Goal: Transaction & Acquisition: Purchase product/service

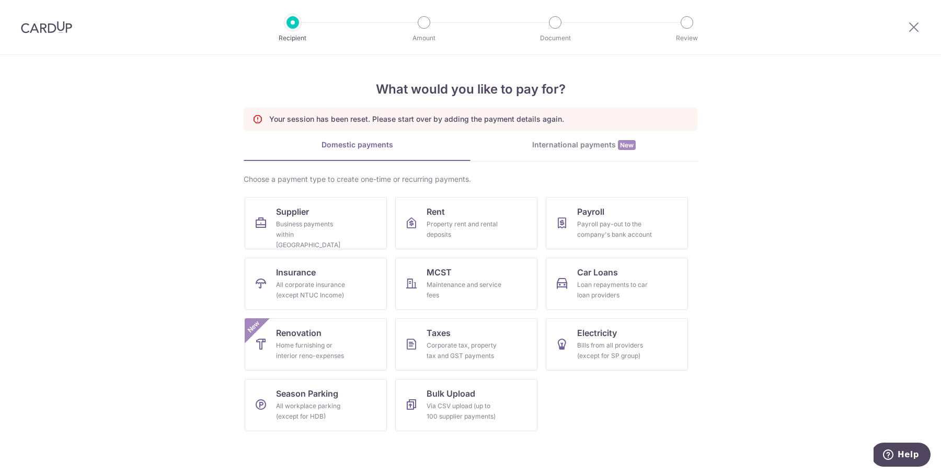
click at [540, 148] on div "International payments New" at bounding box center [583, 145] width 227 height 11
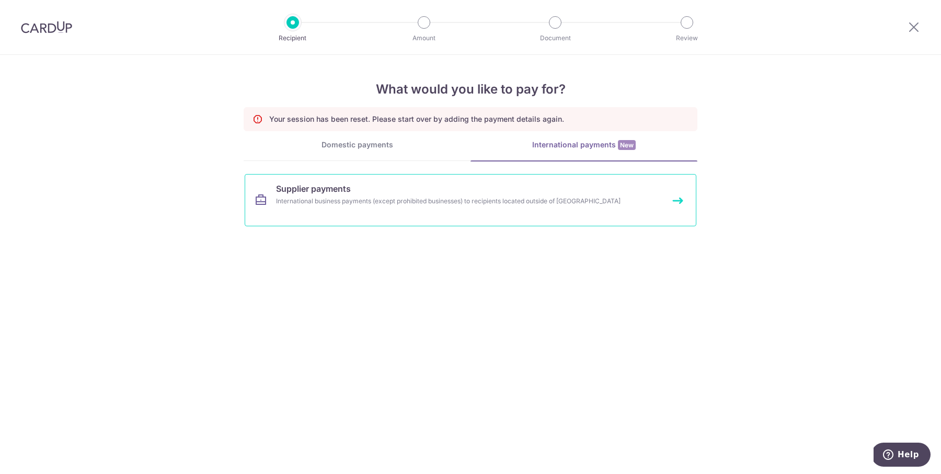
click at [552, 196] on div "International business payments (except prohibited businesses) to recipients lo…" at bounding box center [456, 201] width 361 height 10
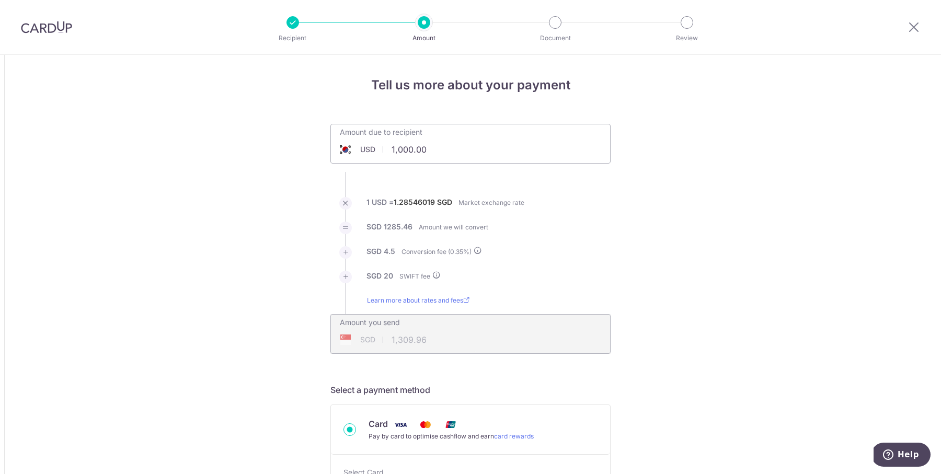
click at [485, 148] on div "Amount due to recipient USD 1,000.00 1000" at bounding box center [470, 136] width 279 height 25
click at [438, 143] on input "1,000.00" at bounding box center [411, 149] width 161 height 24
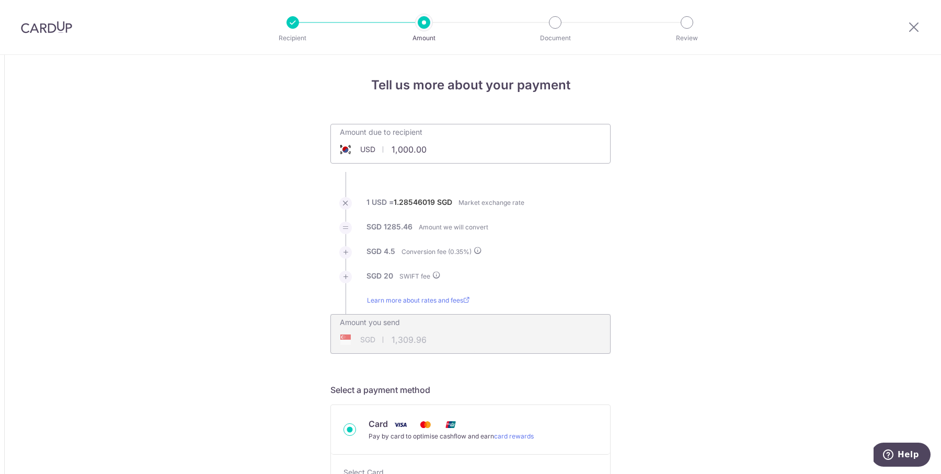
click at [438, 143] on input "1,000.00" at bounding box center [411, 149] width 161 height 24
type input "1,000.00"
type input "1,310.22"
click at [438, 143] on input "1,000.00" at bounding box center [411, 149] width 161 height 24
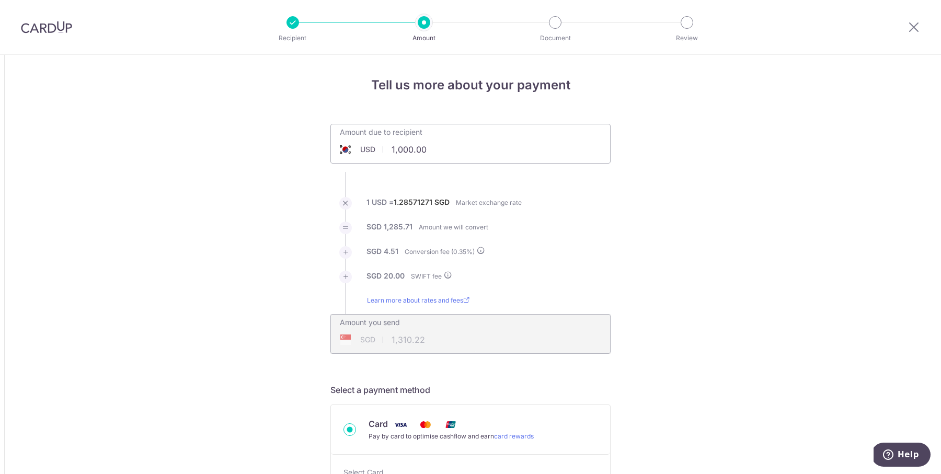
click at [438, 143] on input "1,000.00" at bounding box center [411, 149] width 161 height 24
type input "5,266.20"
type input "6,814.62"
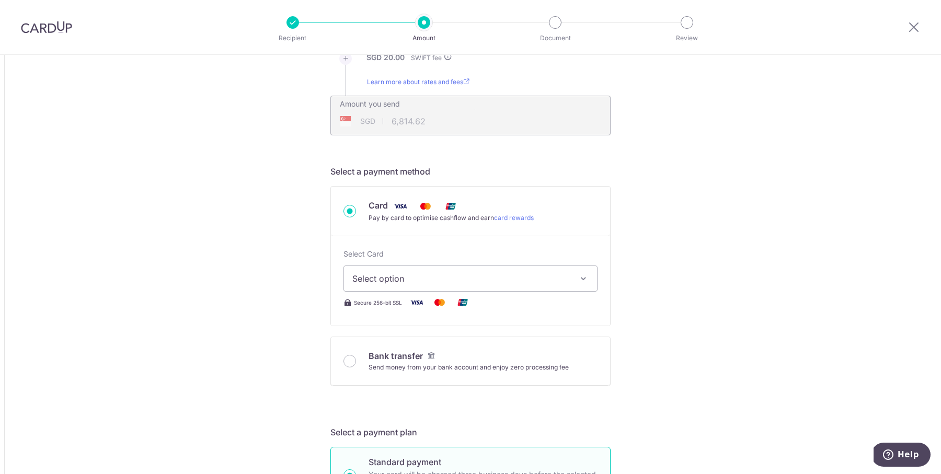
scroll to position [293, 0]
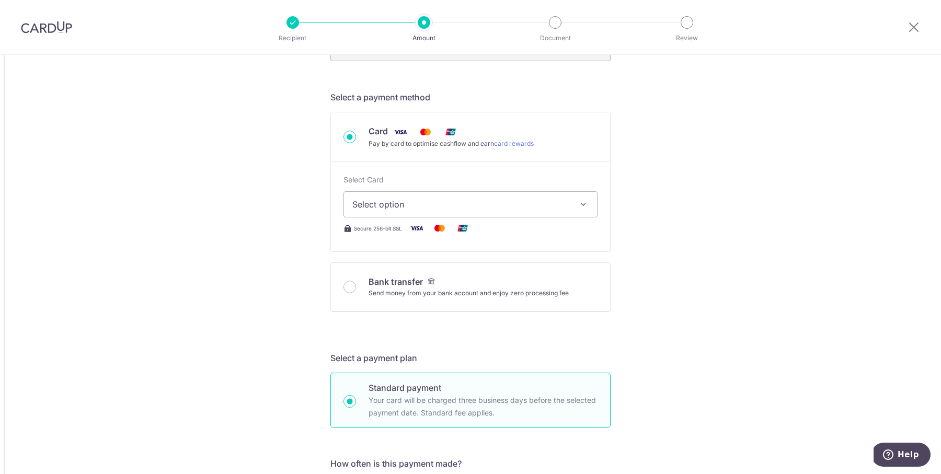
click at [523, 194] on button "Select option" at bounding box center [470, 204] width 254 height 26
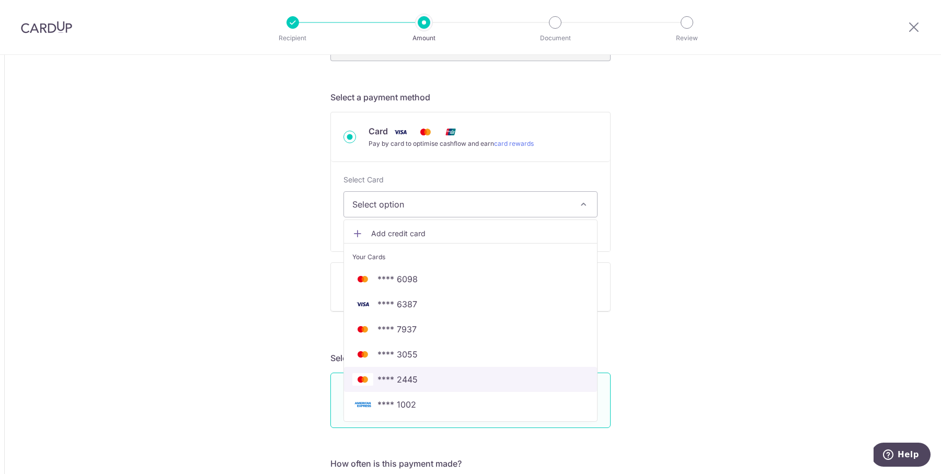
click at [477, 377] on span "**** 2445" at bounding box center [470, 379] width 236 height 13
click at [680, 297] on div "Tell us more about your payment Amount due to recipient USD 5,266.20 5266.2 1 U…" at bounding box center [470, 478] width 941 height 1433
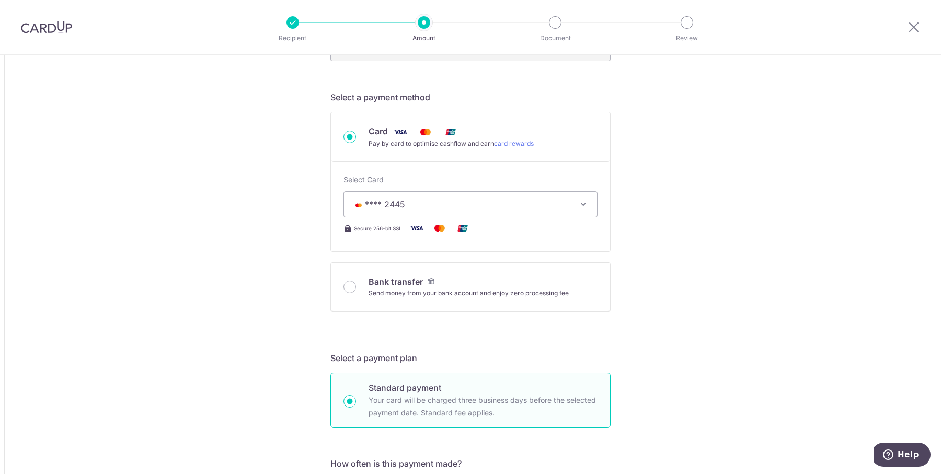
type input "5,266.20"
type input "6,814.72"
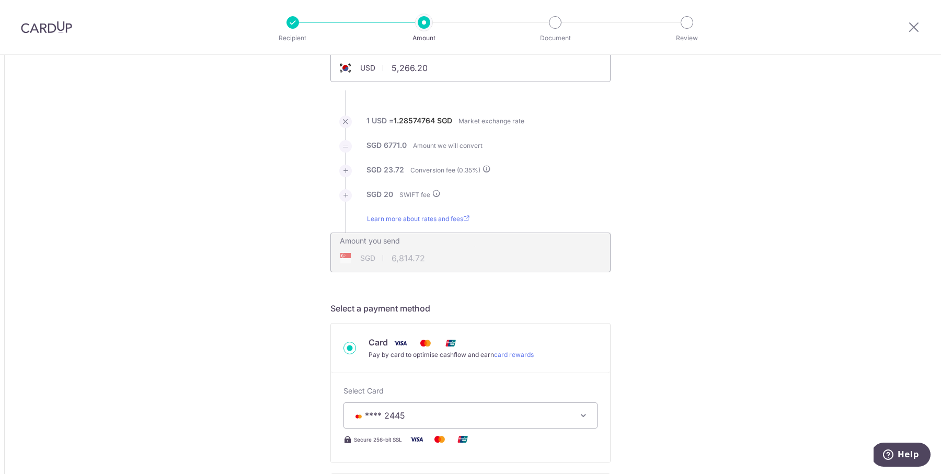
scroll to position [83, 0]
type input "5,266.20"
type input "6,814.66"
type input "5,266.20"
type input "6,815.81"
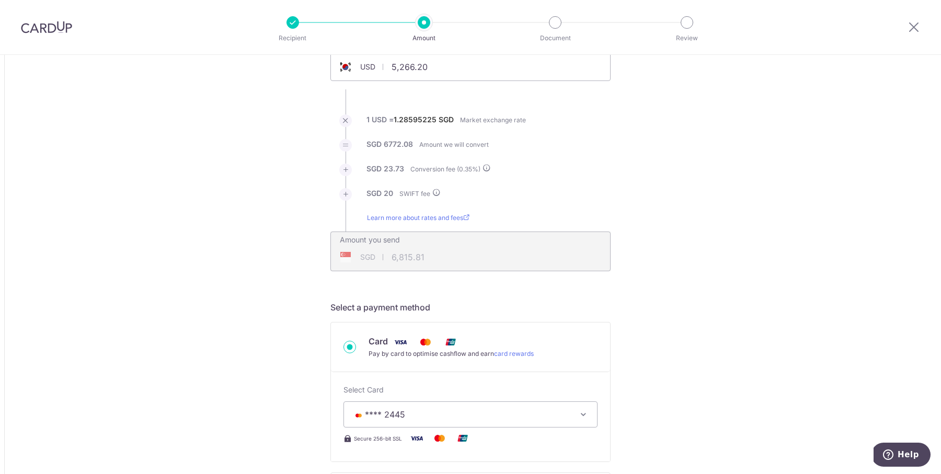
type input "5,266.20"
type input "6,816.47"
type input "5,266.20"
type input "6,820.22"
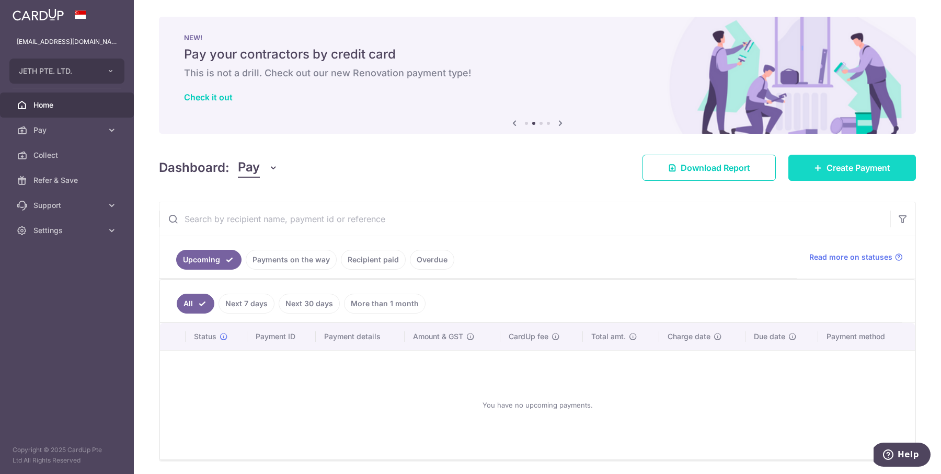
click at [858, 165] on span "Create Payment" at bounding box center [858, 167] width 64 height 13
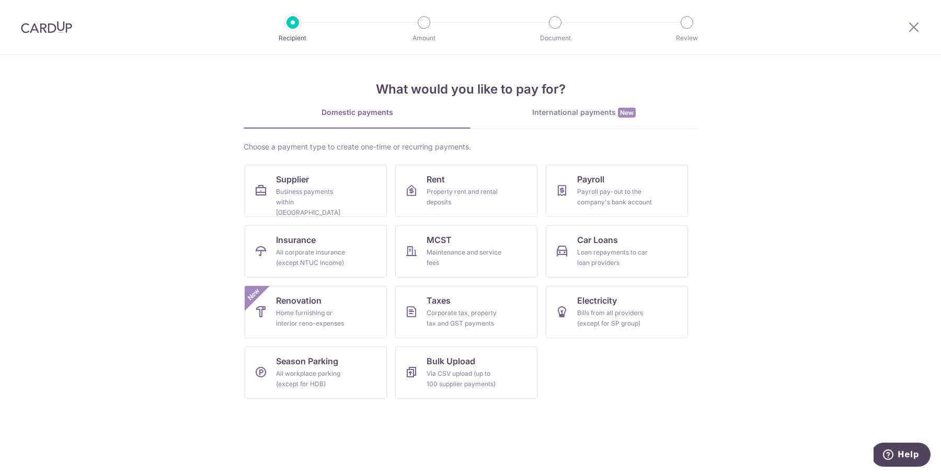
click at [609, 114] on div "International payments New" at bounding box center [583, 112] width 227 height 11
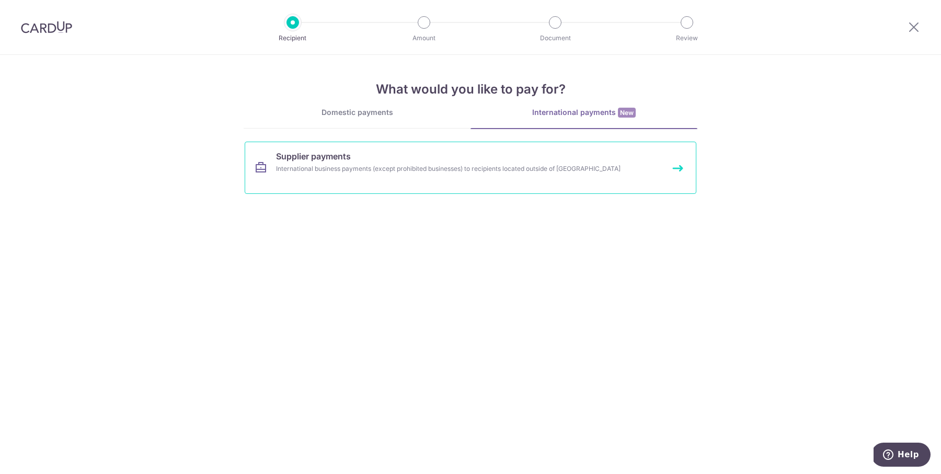
click at [488, 165] on div "International business payments (except prohibited businesses) to recipients lo…" at bounding box center [456, 169] width 361 height 10
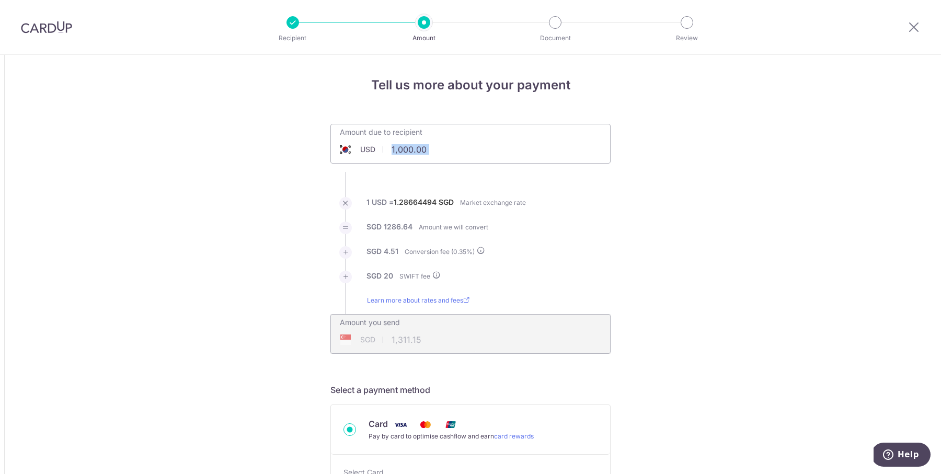
click at [401, 149] on input "1,000.00" at bounding box center [411, 149] width 161 height 24
click at [614, 189] on div "Amount due to recipient USD 5266.20 1000 1 USD = 1.28664494 SGD Market exchange…" at bounding box center [470, 239] width 293 height 230
type input "5,266.20"
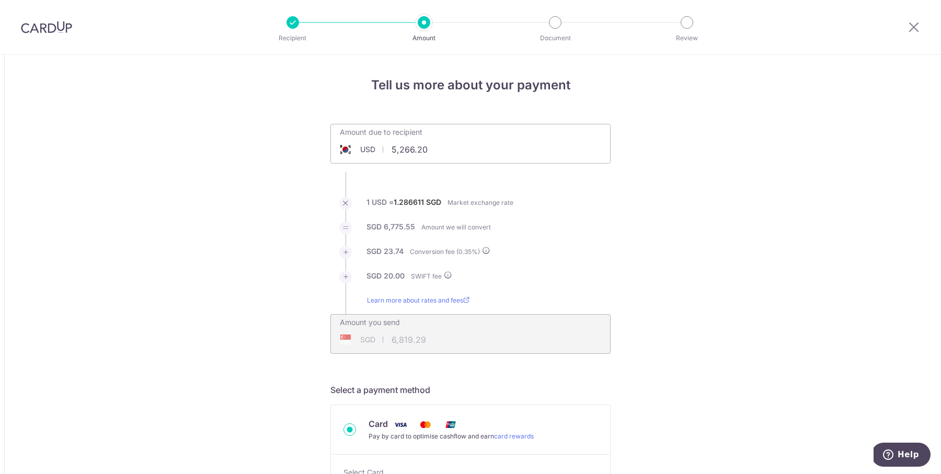
type input "6,819.29"
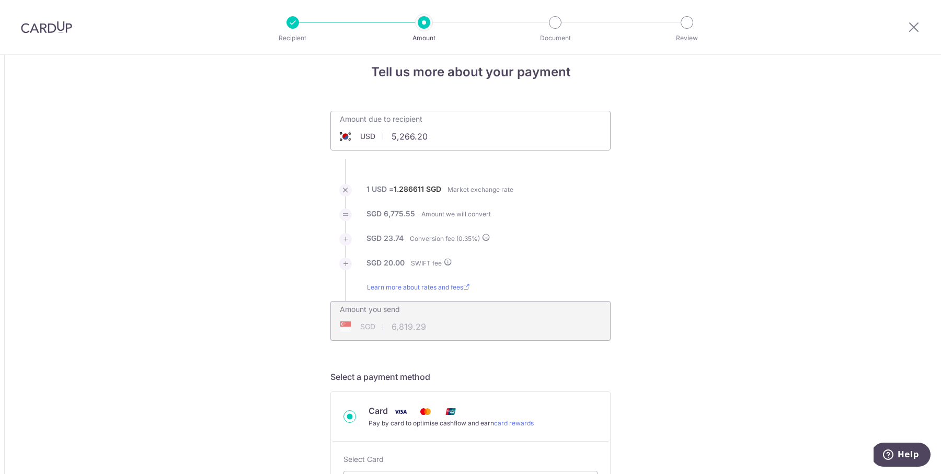
scroll to position [14, 0]
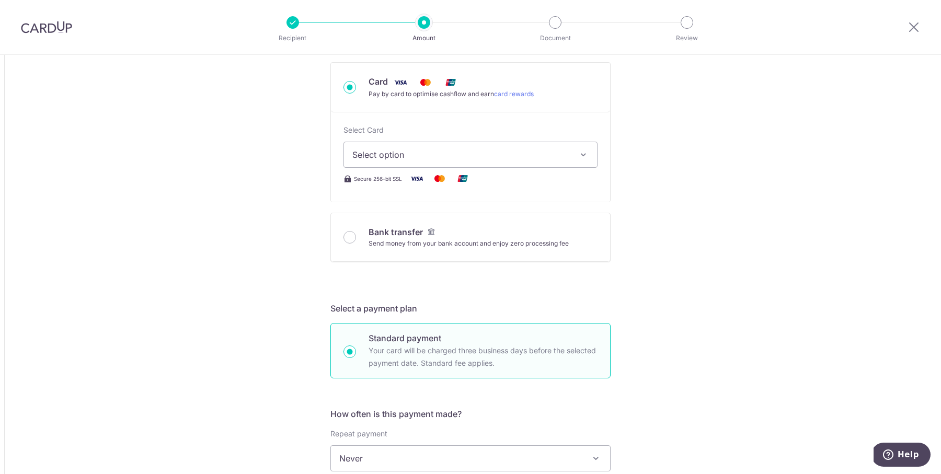
scroll to position [342, 0]
click at [501, 158] on span "Select option" at bounding box center [460, 154] width 217 height 13
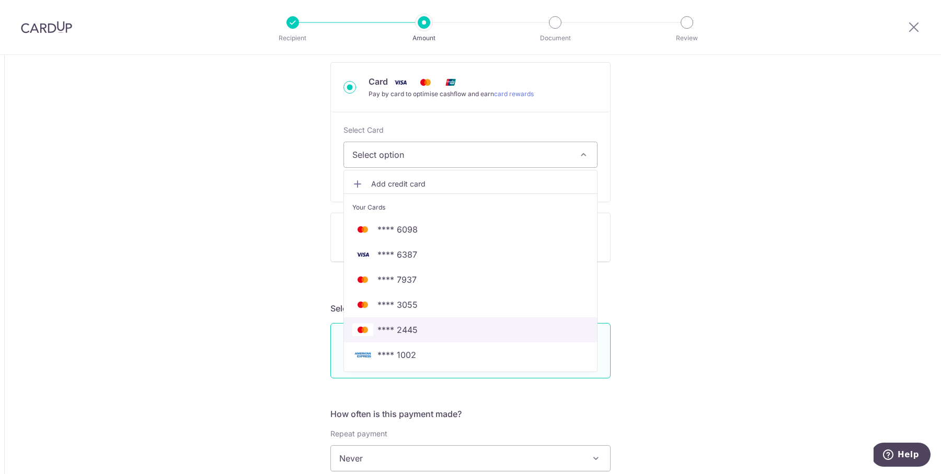
click at [475, 329] on span "**** 2445" at bounding box center [470, 329] width 236 height 13
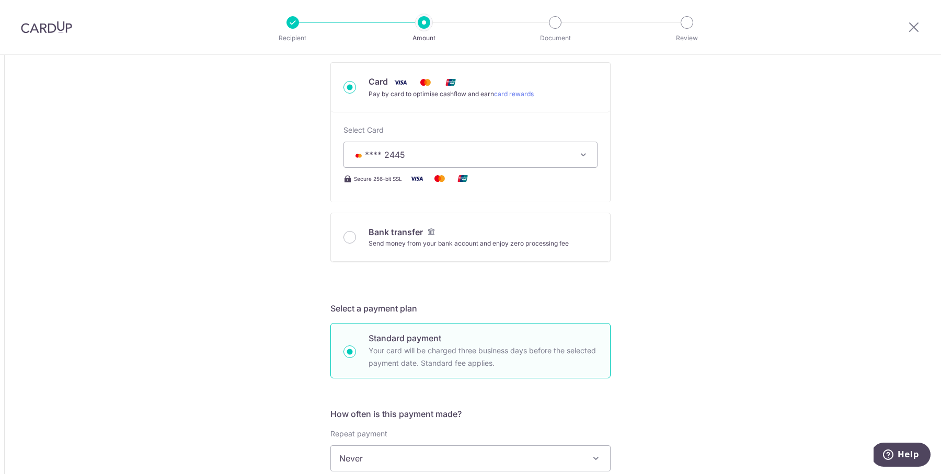
type input "5,266.20"
type input "6,819.37"
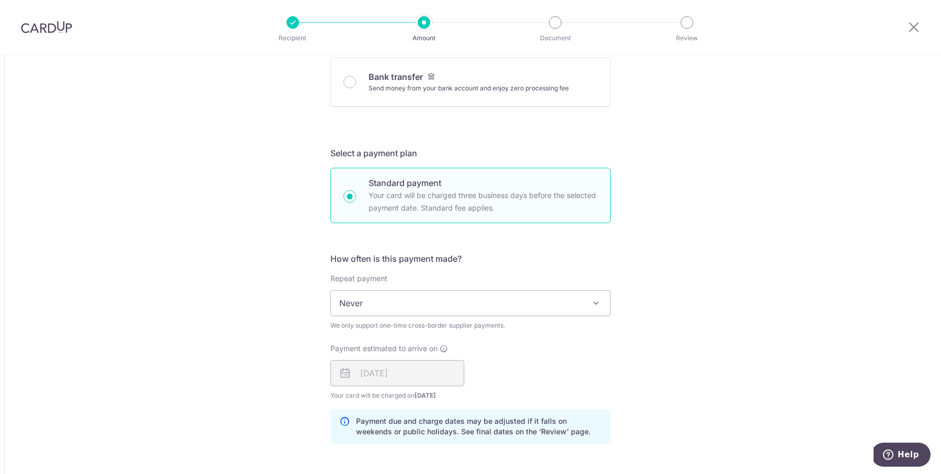
scroll to position [551, 0]
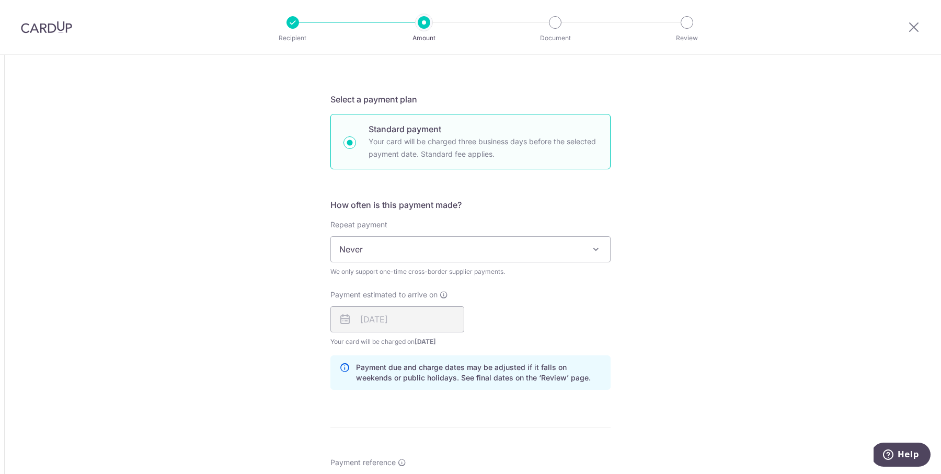
click at [503, 237] on span "Never" at bounding box center [470, 249] width 279 height 25
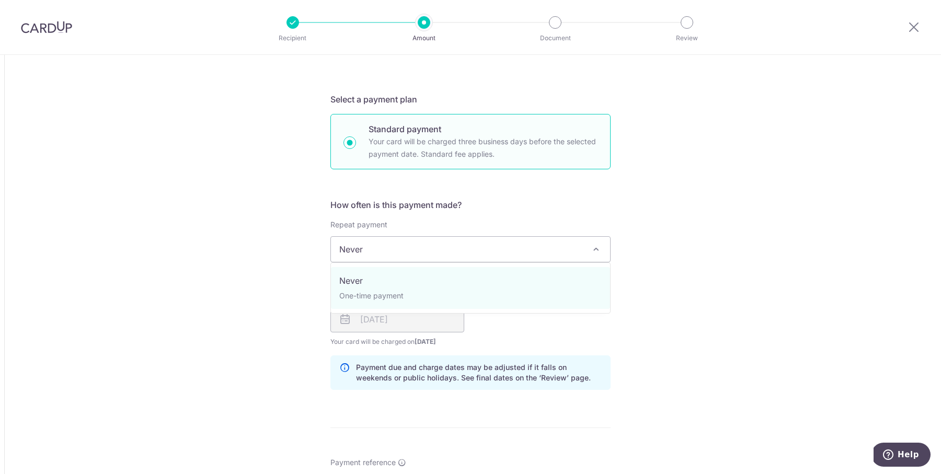
click at [306, 204] on div "Tell us more about your payment Amount due to recipient USD 5,266.20 5266.2 1 U…" at bounding box center [470, 220] width 941 height 1433
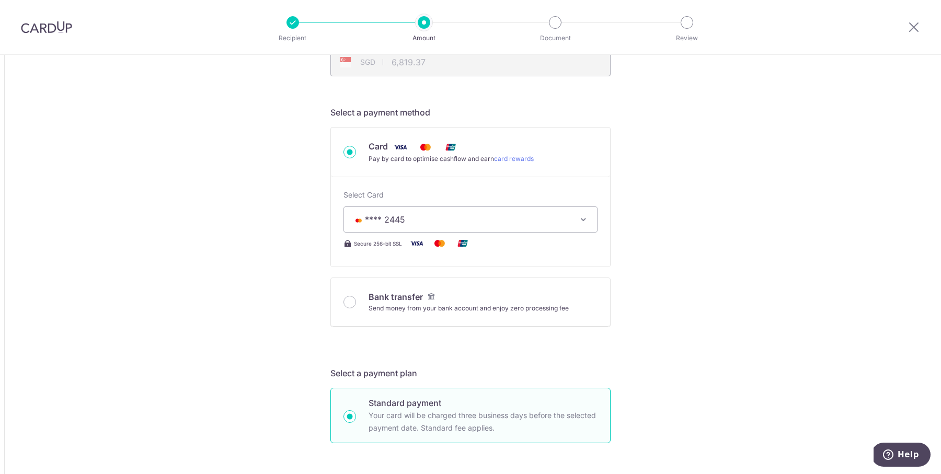
scroll to position [278, 0]
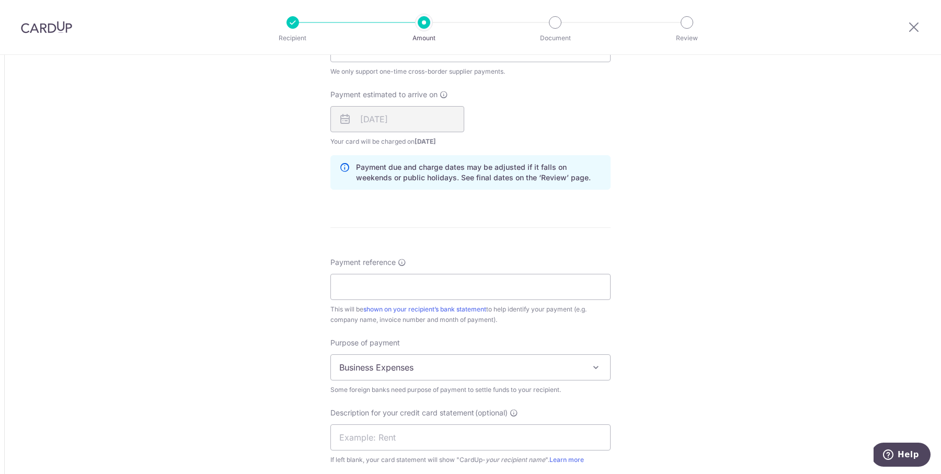
scroll to position [827, 0]
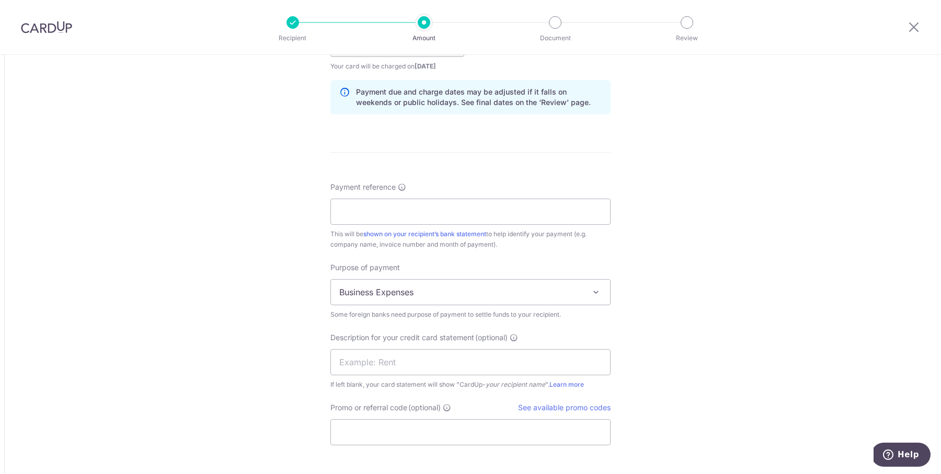
click at [463, 193] on div "Payment reference This will be shown on your recipient’s bank statement to help…" at bounding box center [470, 216] width 280 height 68
click at [471, 208] on input "Payment reference" at bounding box center [470, 212] width 280 height 26
click at [472, 216] on input "Payment reference" at bounding box center [470, 212] width 280 height 26
click at [378, 211] on input "VM-20240724" at bounding box center [470, 212] width 280 height 26
type input "VM-20250724"
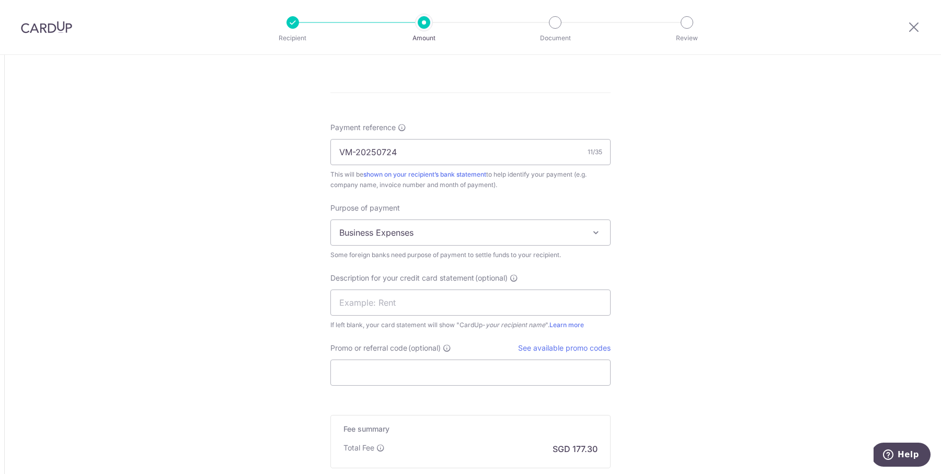
scroll to position [890, 0]
click at [556, 235] on span "Business Expenses" at bounding box center [470, 228] width 279 height 25
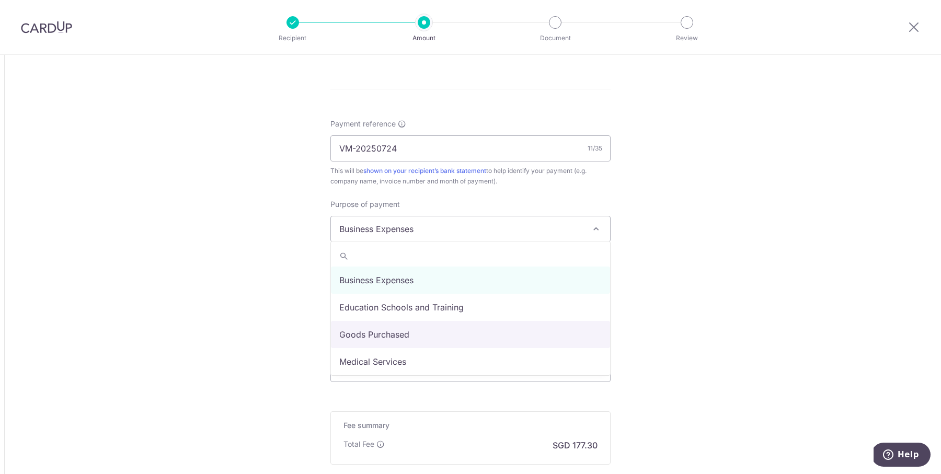
select select "Goods Purchased"
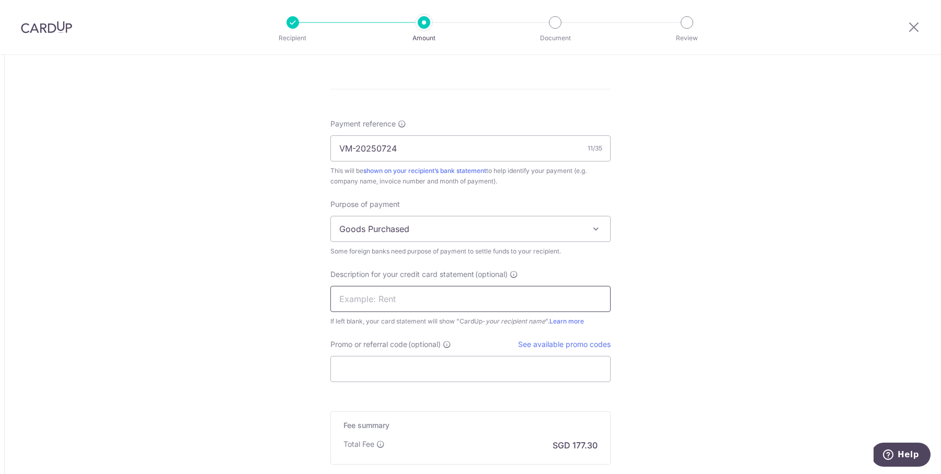
click at [484, 306] on input "text" at bounding box center [470, 299] width 280 height 26
drag, startPoint x: 340, startPoint y: 144, endPoint x: 434, endPoint y: 147, distance: 94.1
click at [434, 147] on input "VM-20250724" at bounding box center [470, 148] width 280 height 26
click at [404, 291] on input "text" at bounding box center [470, 299] width 280 height 26
paste input "VM-20250724"
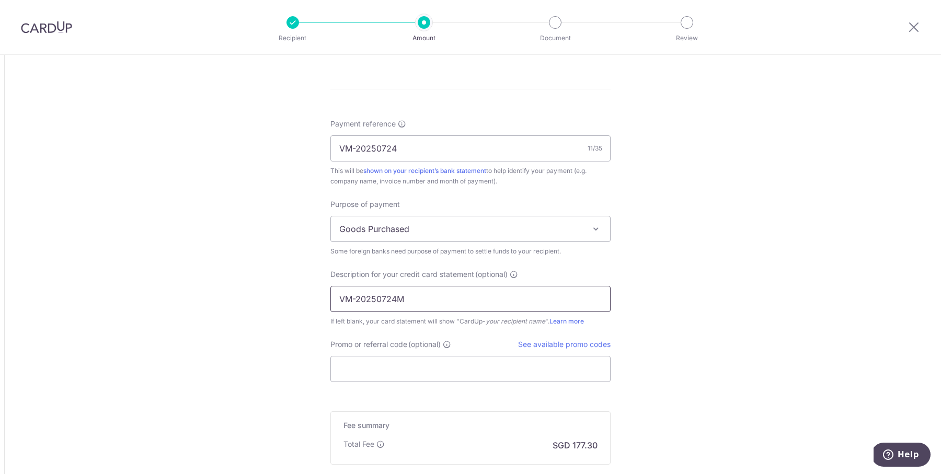
type input "VM-20250724"
click at [426, 291] on input "VM-20250724" at bounding box center [470, 299] width 280 height 26
click at [426, 291] on input "text" at bounding box center [470, 299] width 280 height 26
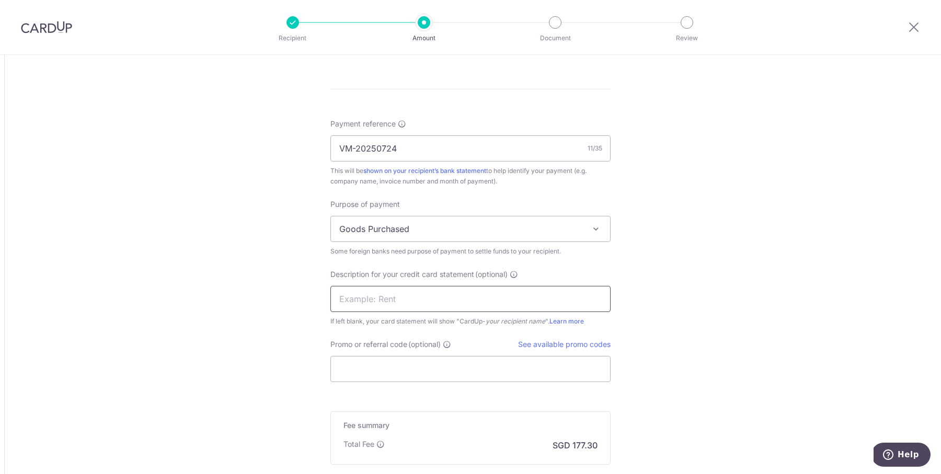
paste input "VM-20250724"
type input "VM-20250724muut"
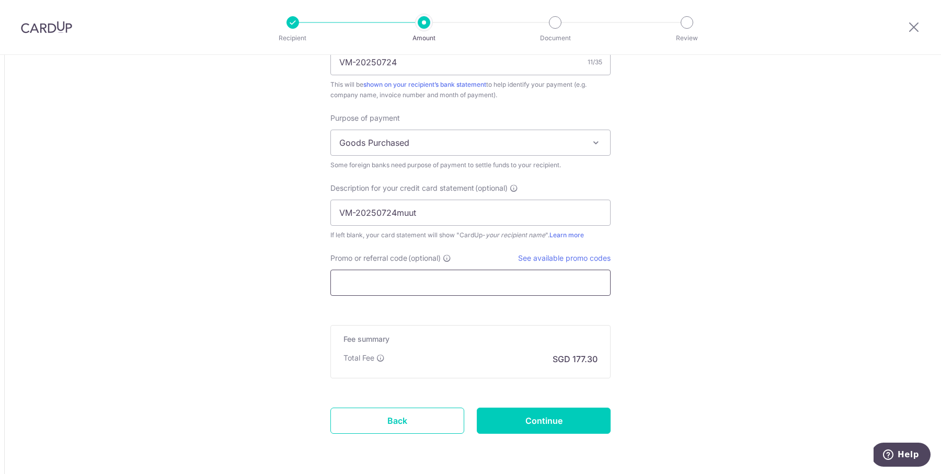
scroll to position [980, 0]
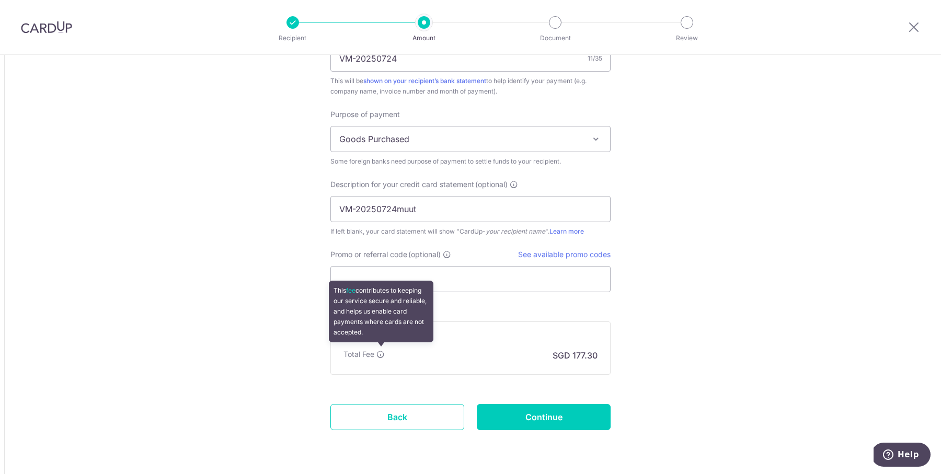
click at [378, 350] on icon at bounding box center [380, 354] width 8 height 8
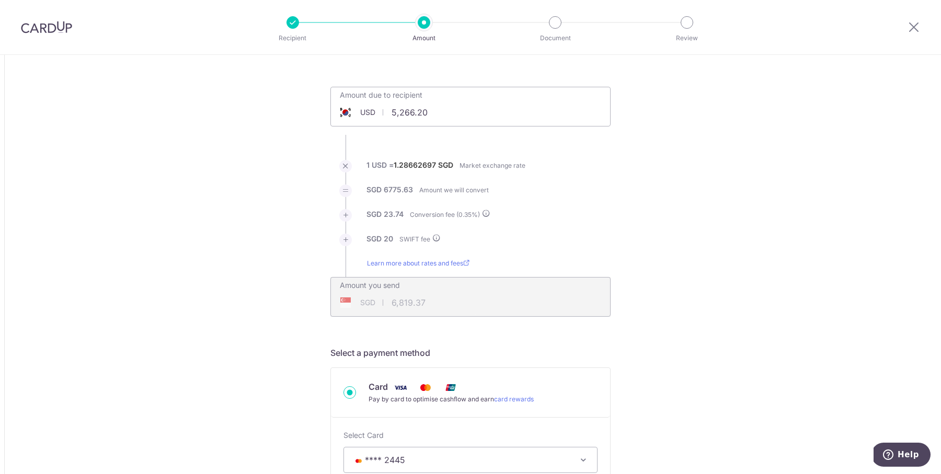
scroll to position [0, 0]
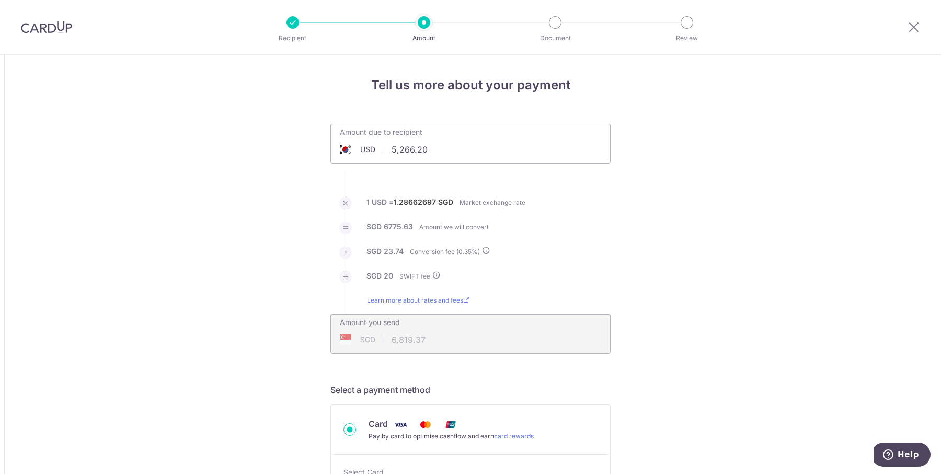
type input "5,266.20"
type input "6,819.78"
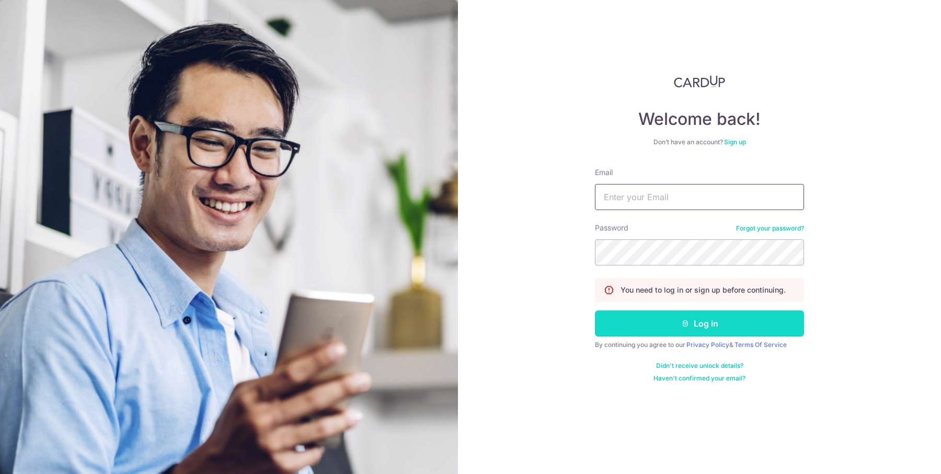
type input "[EMAIL_ADDRESS][DOMAIN_NAME]"
click at [664, 317] on button "Log in" at bounding box center [699, 323] width 209 height 26
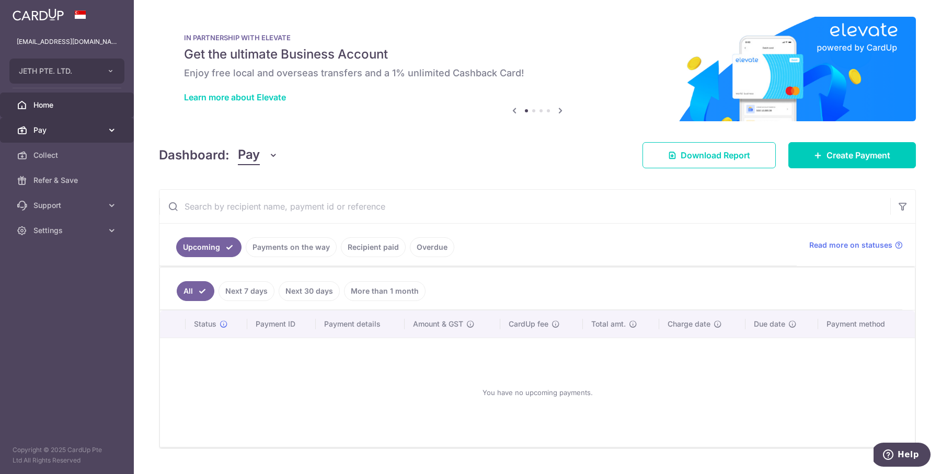
click at [61, 134] on span "Pay" at bounding box center [67, 130] width 69 height 10
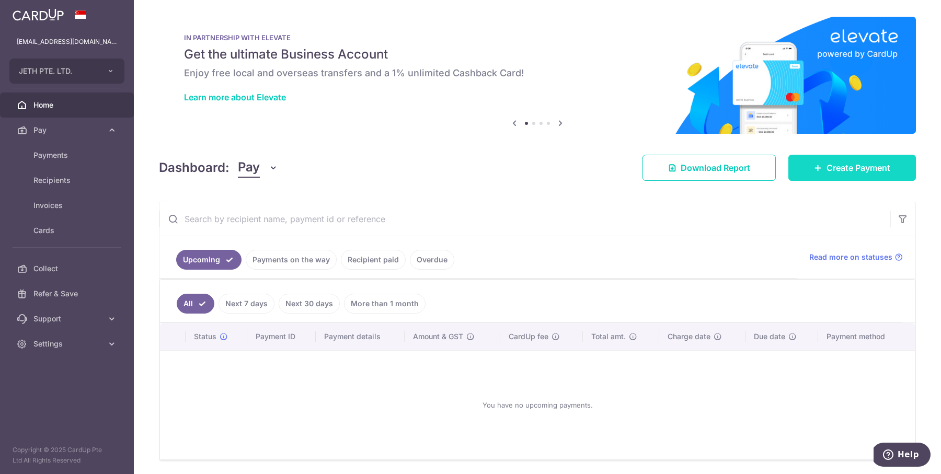
click at [857, 170] on span "Create Payment" at bounding box center [858, 167] width 64 height 13
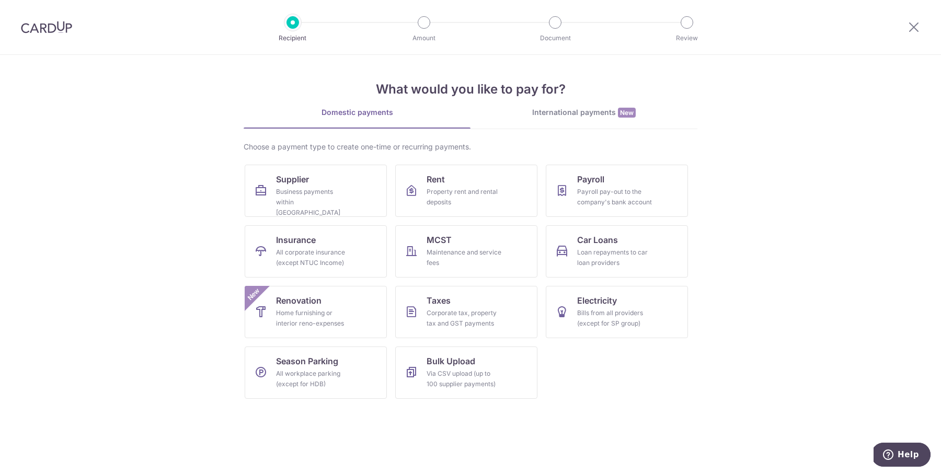
click at [616, 110] on div "International payments New" at bounding box center [583, 112] width 227 height 11
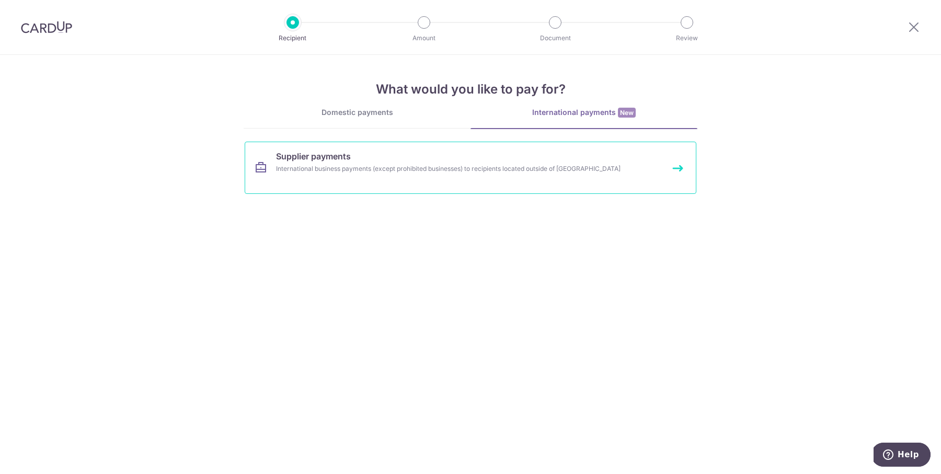
click at [377, 176] on link "Supplier payments International business payments (except prohibited businesses…" at bounding box center [471, 168] width 452 height 52
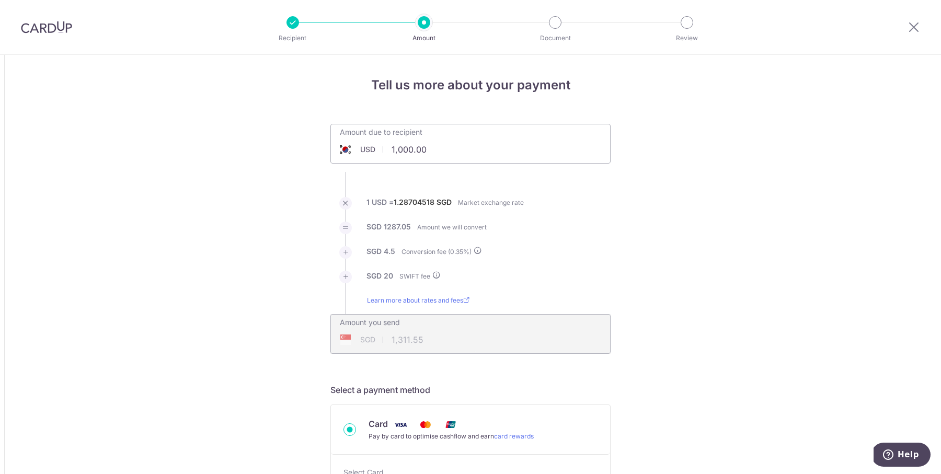
scroll to position [15, 0]
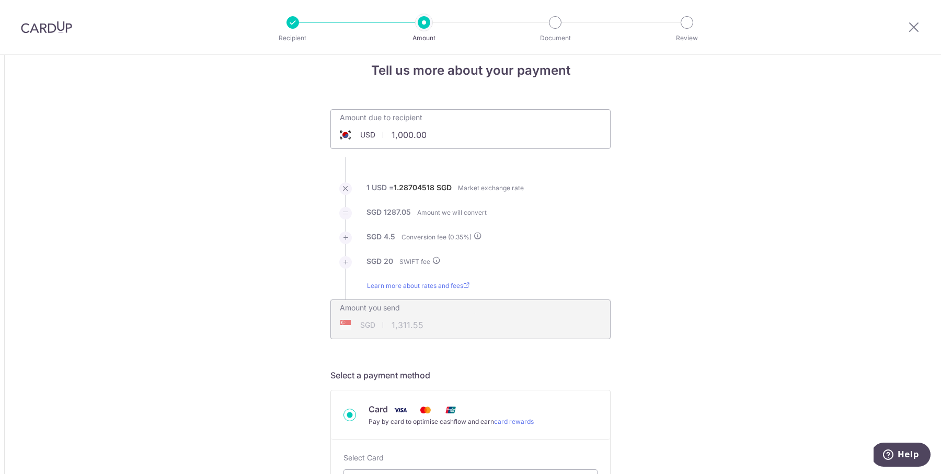
click at [465, 137] on div "Amount due to recipient USD 1,000.00 1000" at bounding box center [470, 129] width 280 height 40
click at [421, 142] on input "1,000.00" at bounding box center [411, 135] width 161 height 24
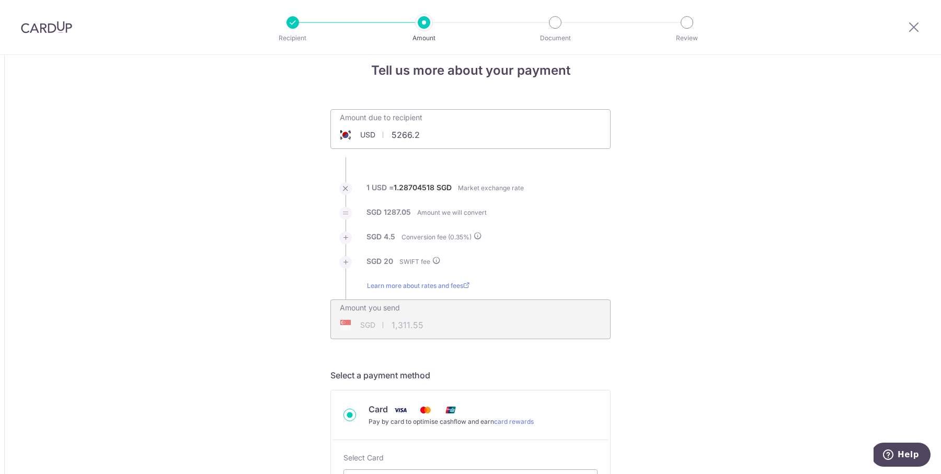
click at [592, 218] on li "SGD 1287.05 Amount we will convert" at bounding box center [470, 219] width 280 height 25
type input "5,266.20"
type input "6,821.60"
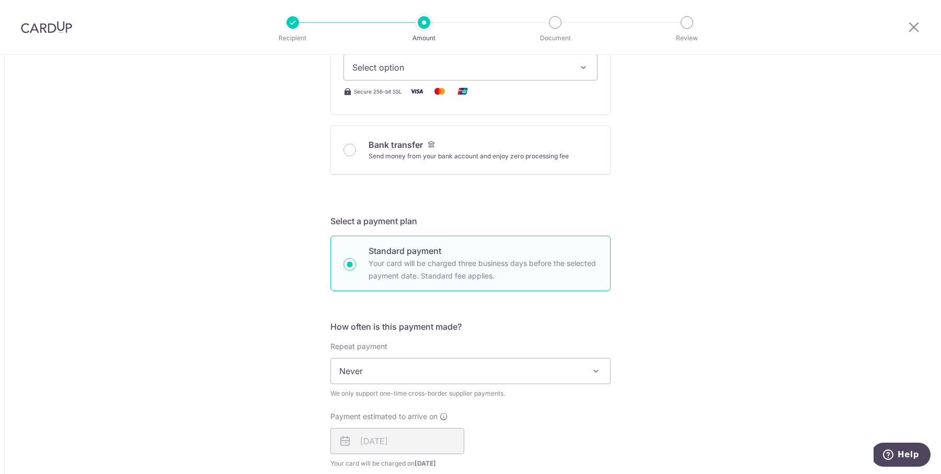
scroll to position [332, 0]
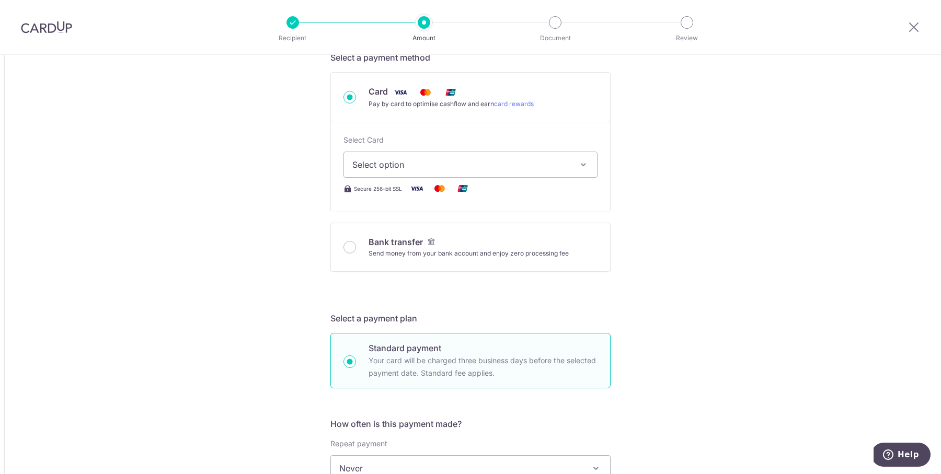
click at [456, 157] on button "Select option" at bounding box center [470, 165] width 254 height 26
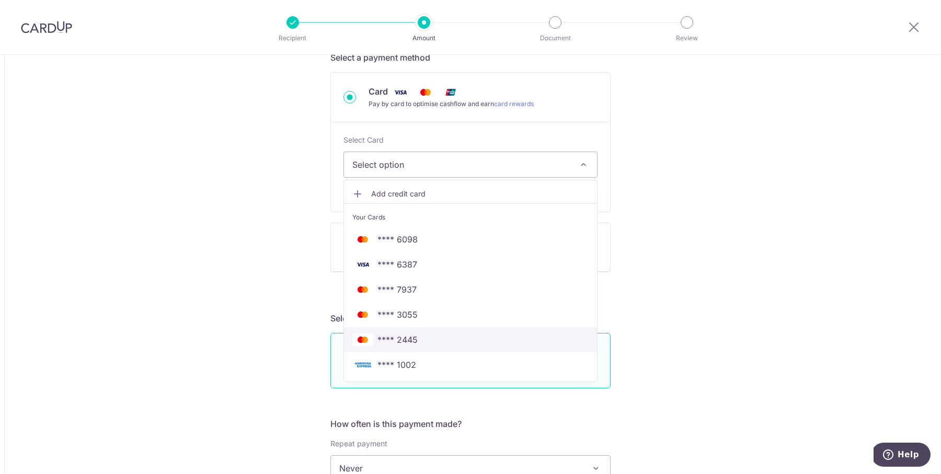
click at [430, 337] on span "**** 2445" at bounding box center [470, 339] width 236 height 13
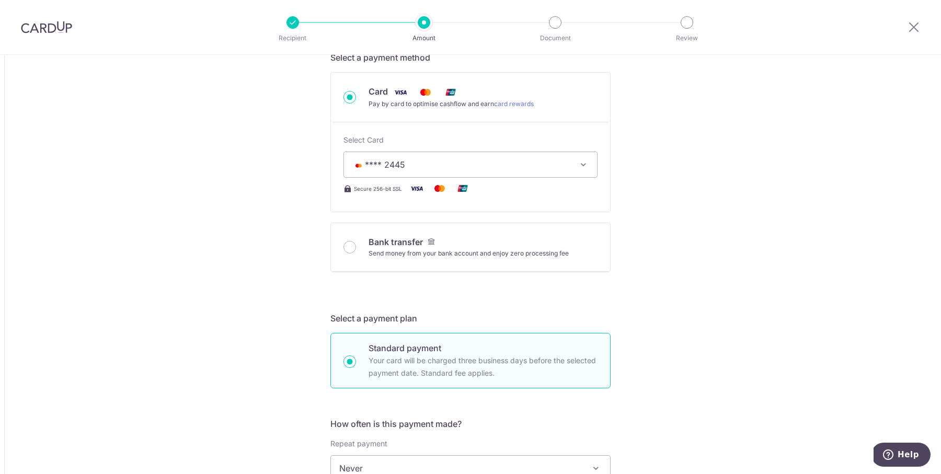
type input "5,266.20"
type input "6,821.61"
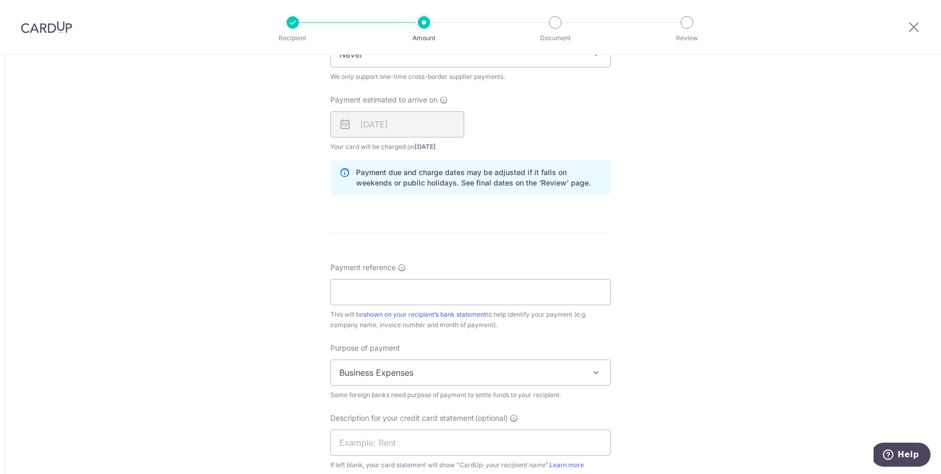
scroll to position [758, 0]
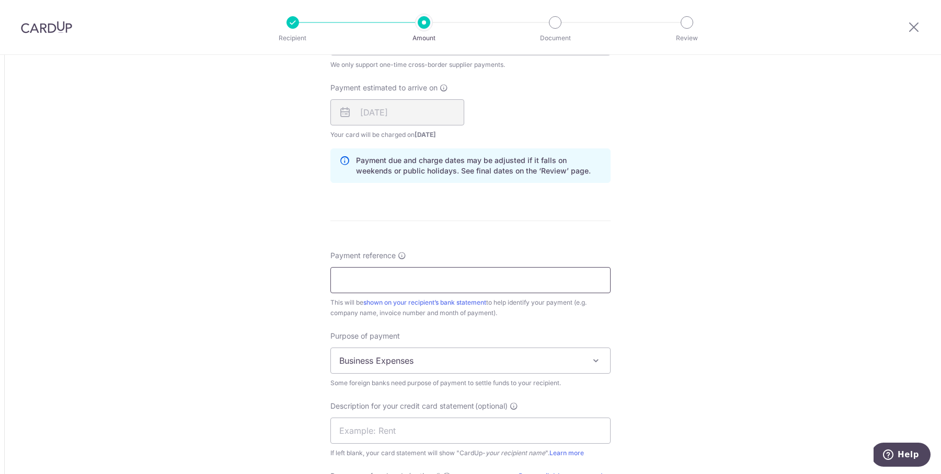
click at [420, 276] on input "Payment reference" at bounding box center [470, 280] width 280 height 26
drag, startPoint x: 371, startPoint y: 277, endPoint x: 423, endPoint y: 276, distance: 52.3
click at [423, 276] on input "VM-20240510" at bounding box center [470, 280] width 280 height 26
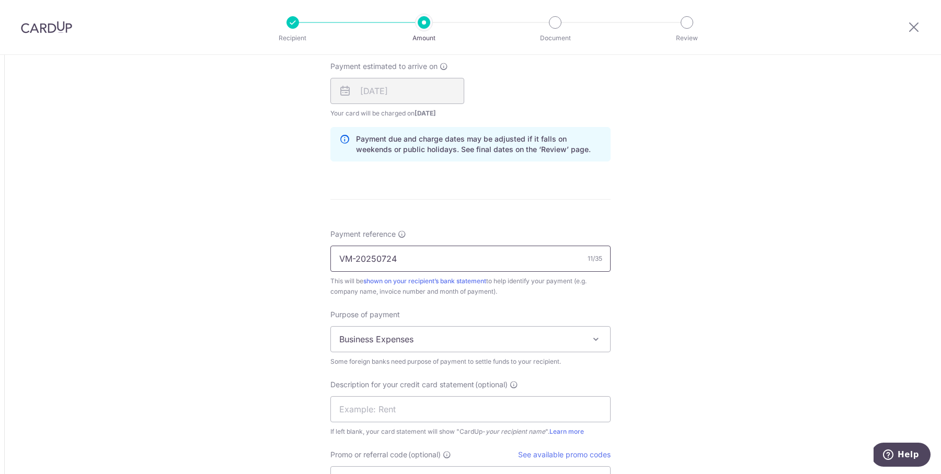
scroll to position [780, 0]
type input "VM-20250724"
click at [494, 336] on span "Business Expenses" at bounding box center [470, 338] width 279 height 25
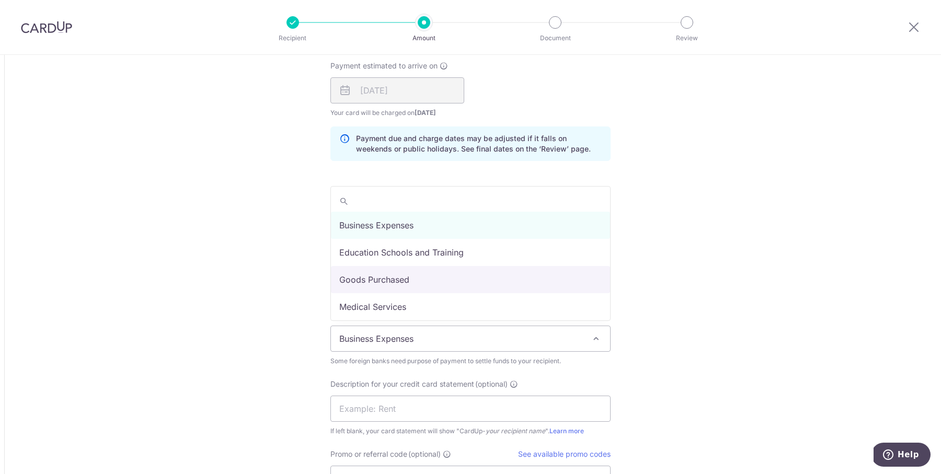
select select "Goods Purchased"
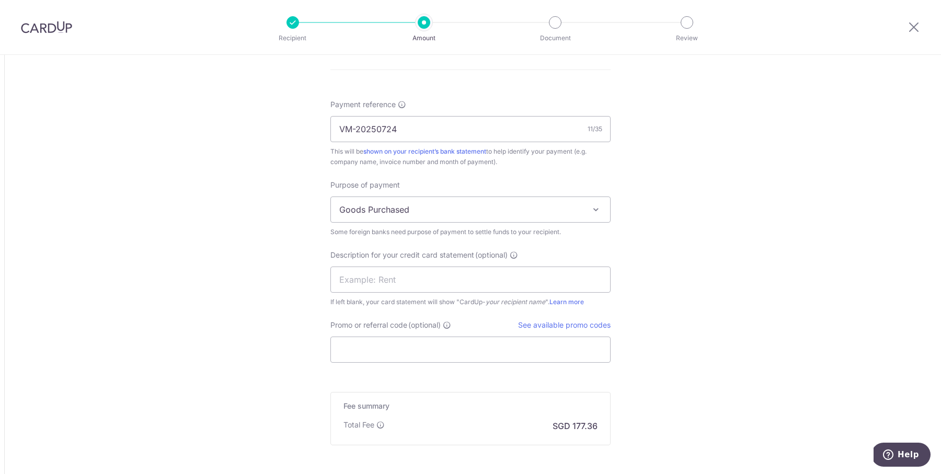
scroll to position [920, 0]
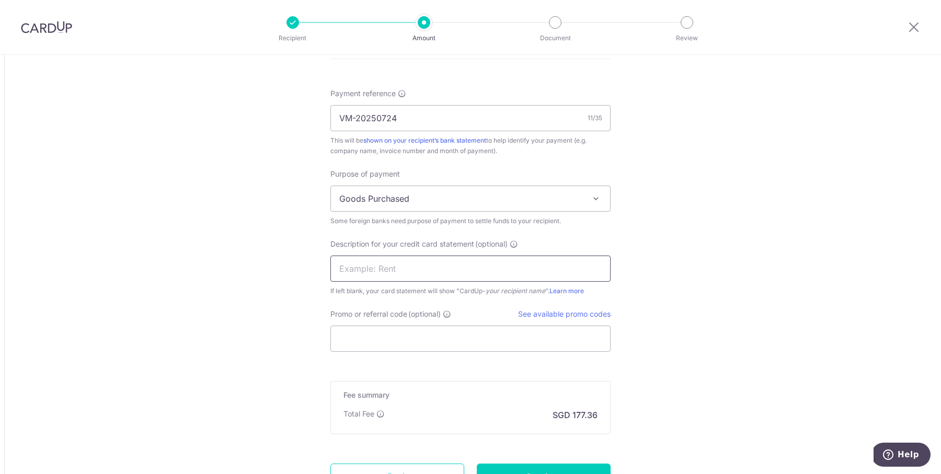
click at [404, 256] on input "text" at bounding box center [470, 269] width 280 height 26
type input "VM-20250724muut"
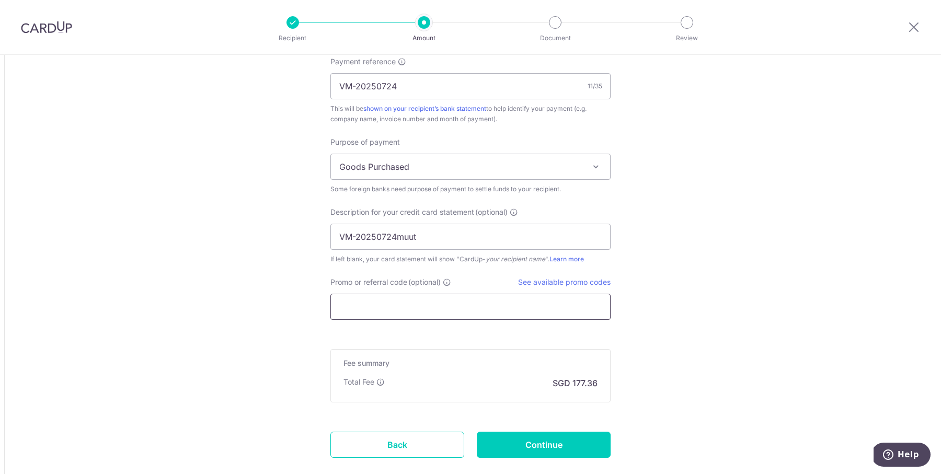
scroll to position [959, 0]
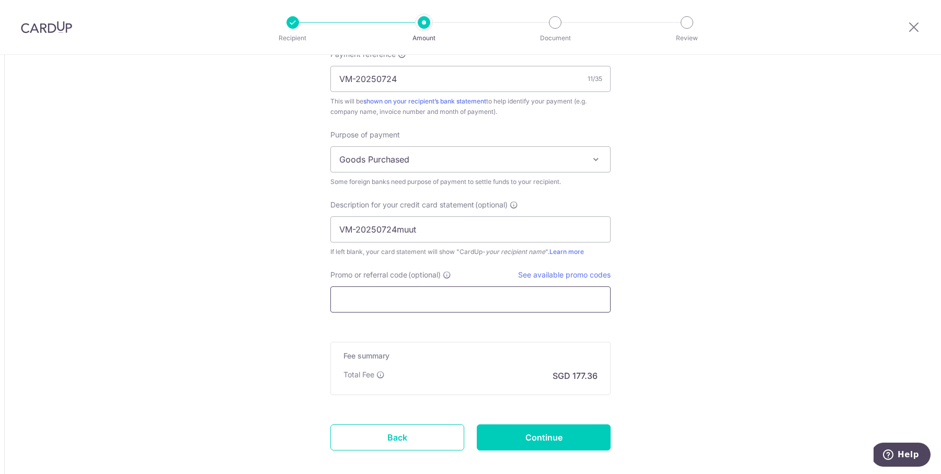
click at [419, 297] on input "Promo or referral code (optional)" at bounding box center [470, 299] width 280 height 26
click at [606, 270] on link "See available promo codes" at bounding box center [564, 274] width 92 height 9
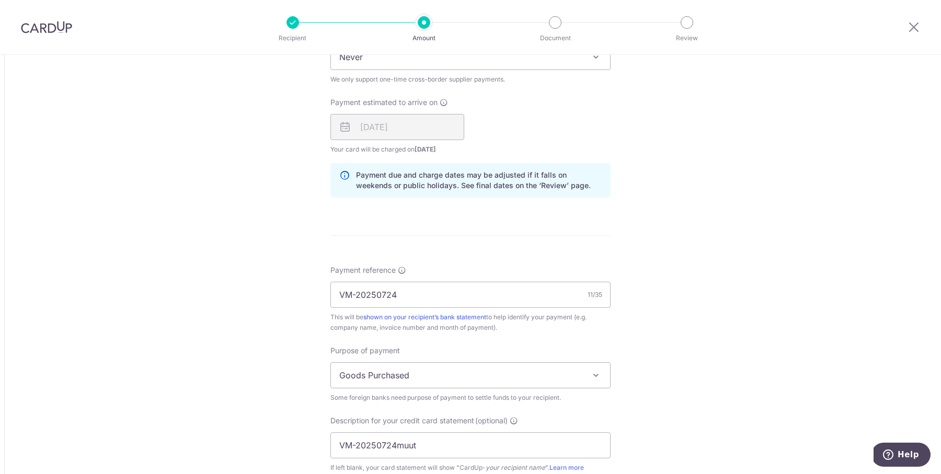
scroll to position [1010, 0]
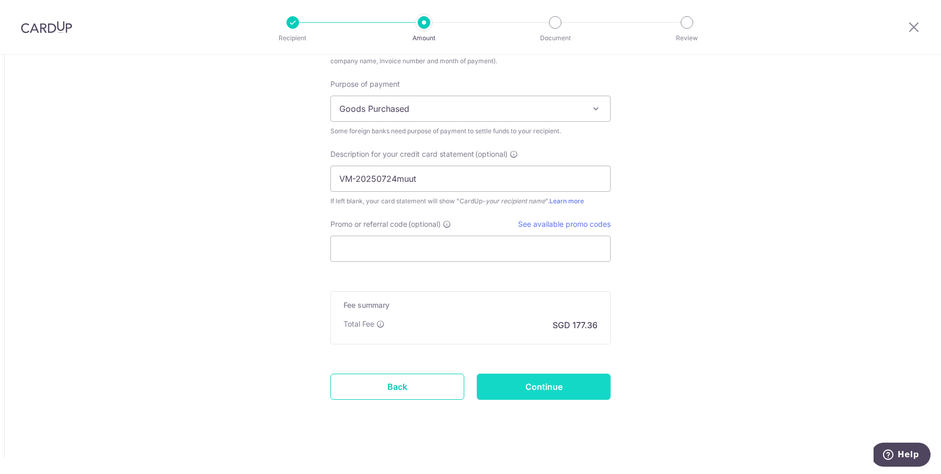
click at [527, 380] on input "Continue" at bounding box center [544, 387] width 134 height 26
type input "Create Schedule"
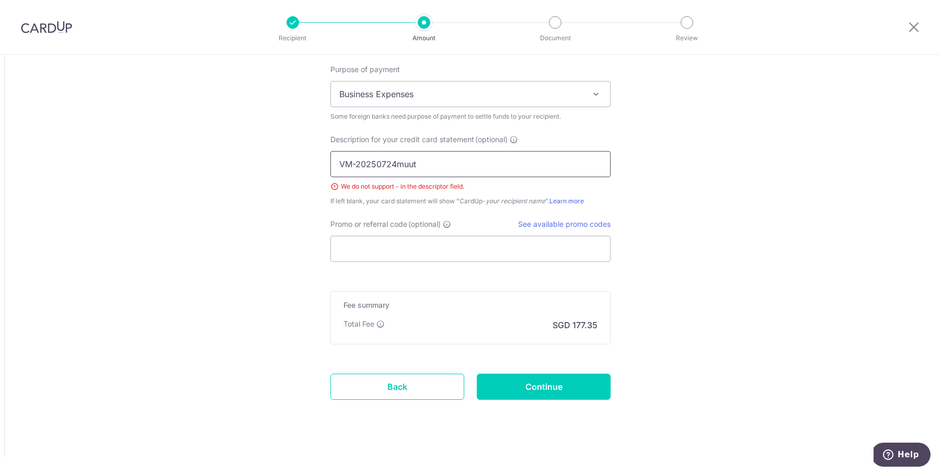
click at [357, 164] on input "VM-20250724muut" at bounding box center [470, 164] width 280 height 26
type input "20250724muut"
click at [551, 391] on input "Continue" at bounding box center [544, 387] width 134 height 26
type input "Create Schedule"
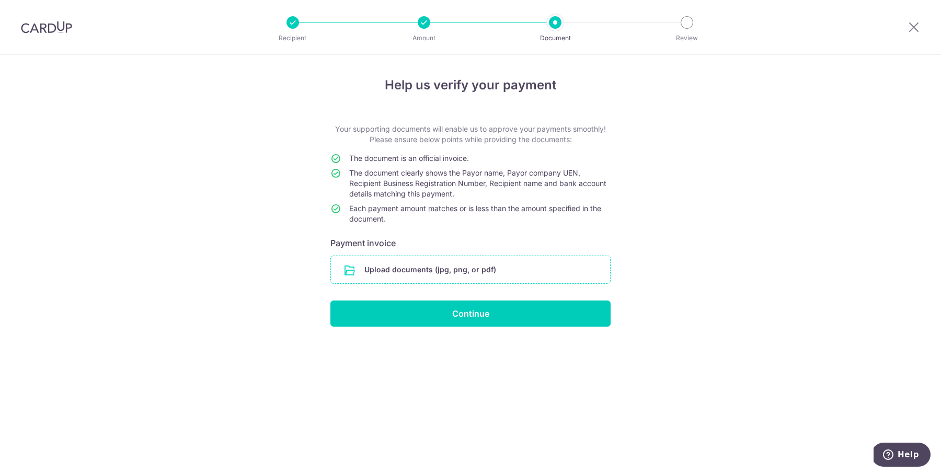
click at [523, 260] on input "file" at bounding box center [470, 269] width 279 height 27
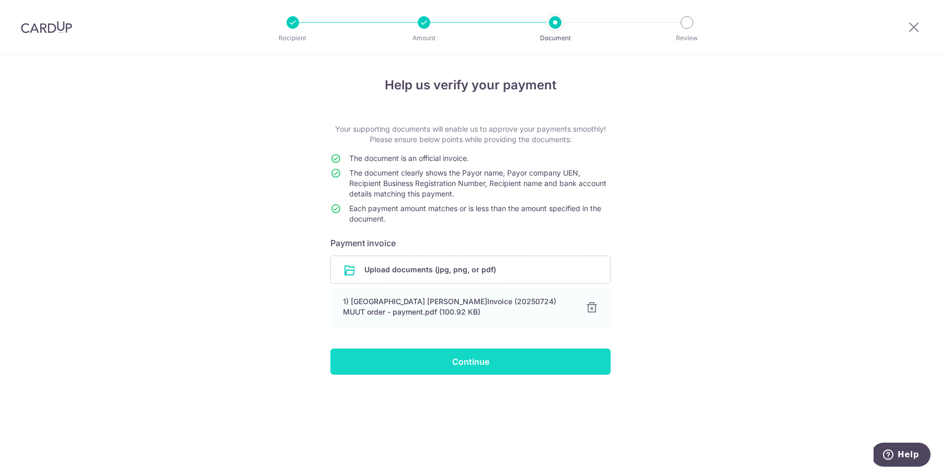
click at [454, 366] on input "Continue" at bounding box center [470, 362] width 280 height 26
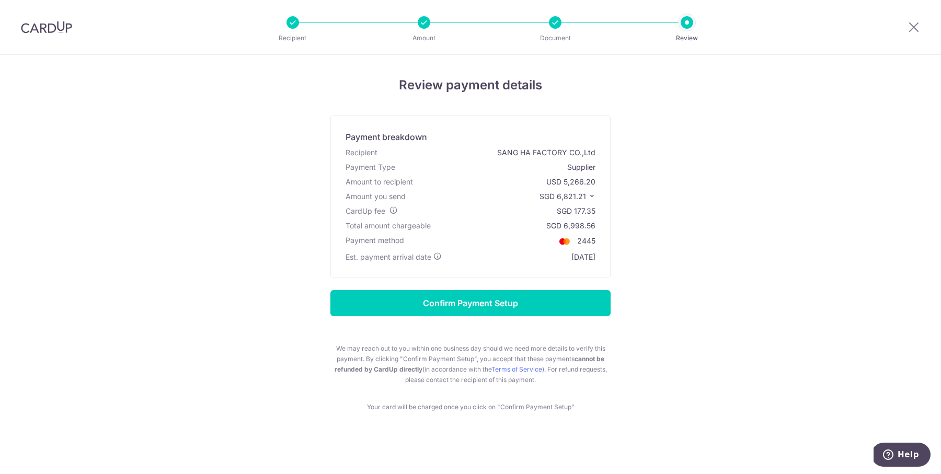
click at [586, 192] on span "SGD 6,821.21" at bounding box center [562, 196] width 47 height 9
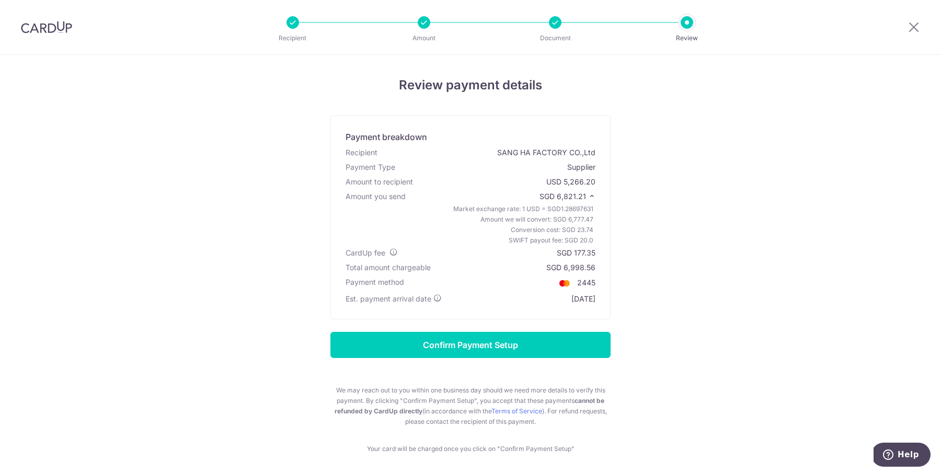
scroll to position [41, 0]
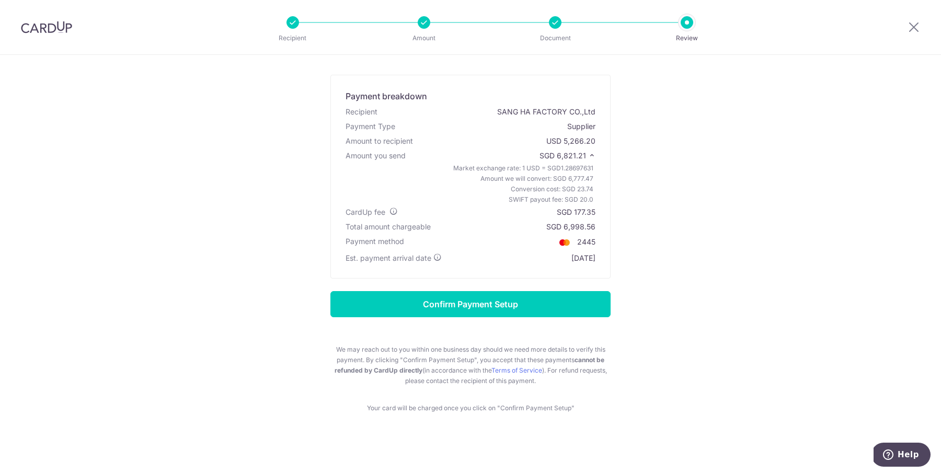
click at [580, 227] on div "SGD 6,998.56" at bounding box center [570, 227] width 49 height 10
copy div "6,998.56"
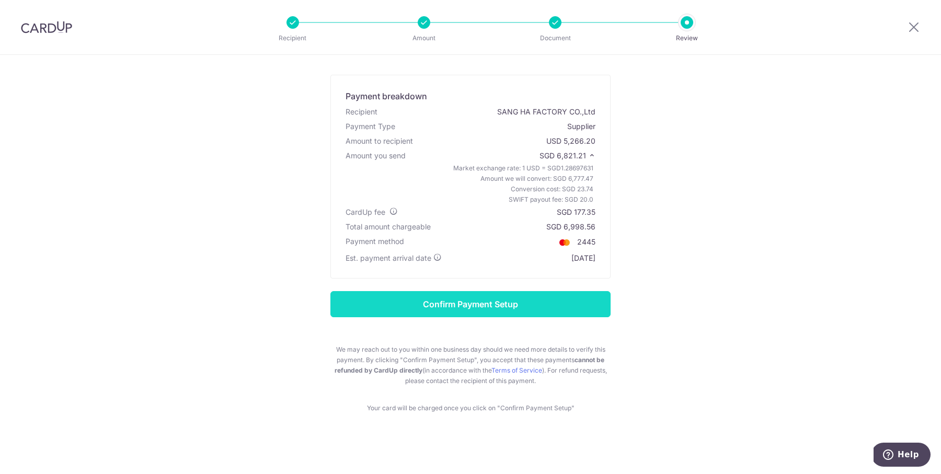
click at [562, 302] on input "Confirm Payment Setup" at bounding box center [470, 304] width 280 height 26
